Goal: Ask a question

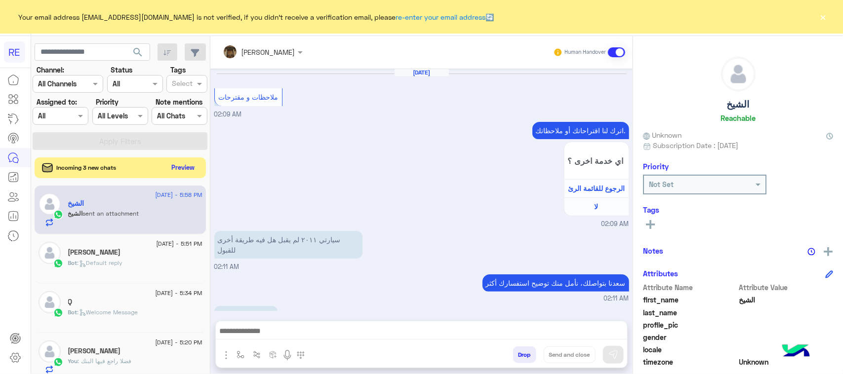
scroll to position [767, 0]
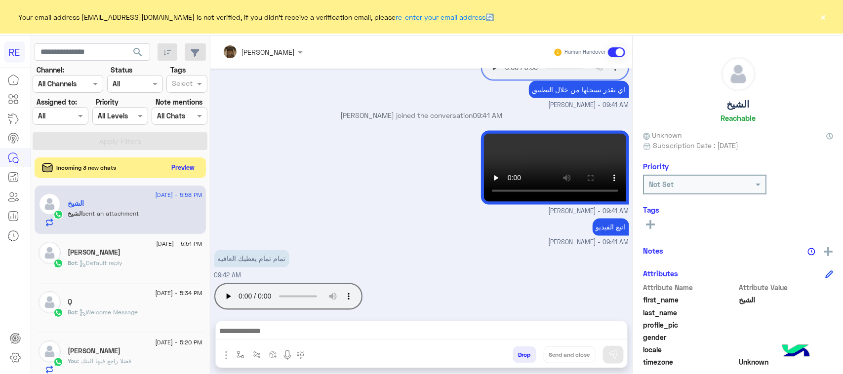
click at [178, 168] on button "Preview" at bounding box center [183, 167] width 31 height 13
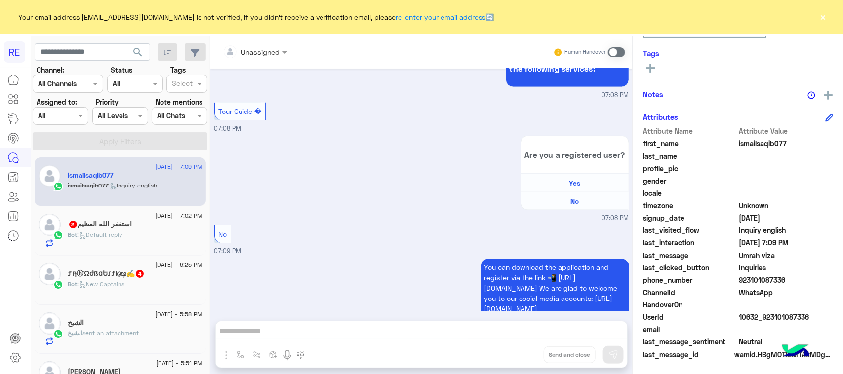
scroll to position [882, 0]
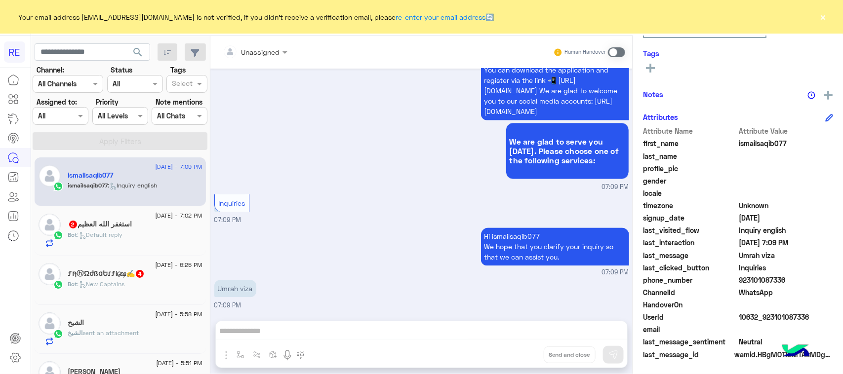
click at [235, 295] on p "Umrah viza" at bounding box center [235, 288] width 42 height 17
click at [235, 296] on p "Umrah viza" at bounding box center [235, 288] width 42 height 17
click at [235, 299] on div "Umrah viza" at bounding box center [235, 289] width 42 height 22
copy app-message "Umrah viza"
